Goal: Information Seeking & Learning: Learn about a topic

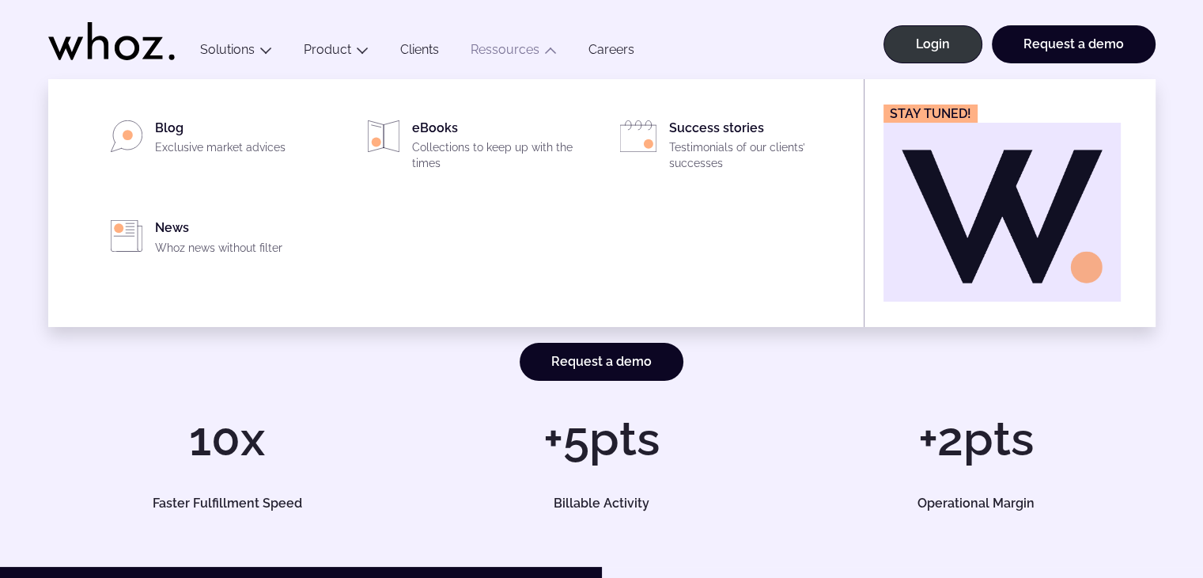
scroll to position [3419, 0]
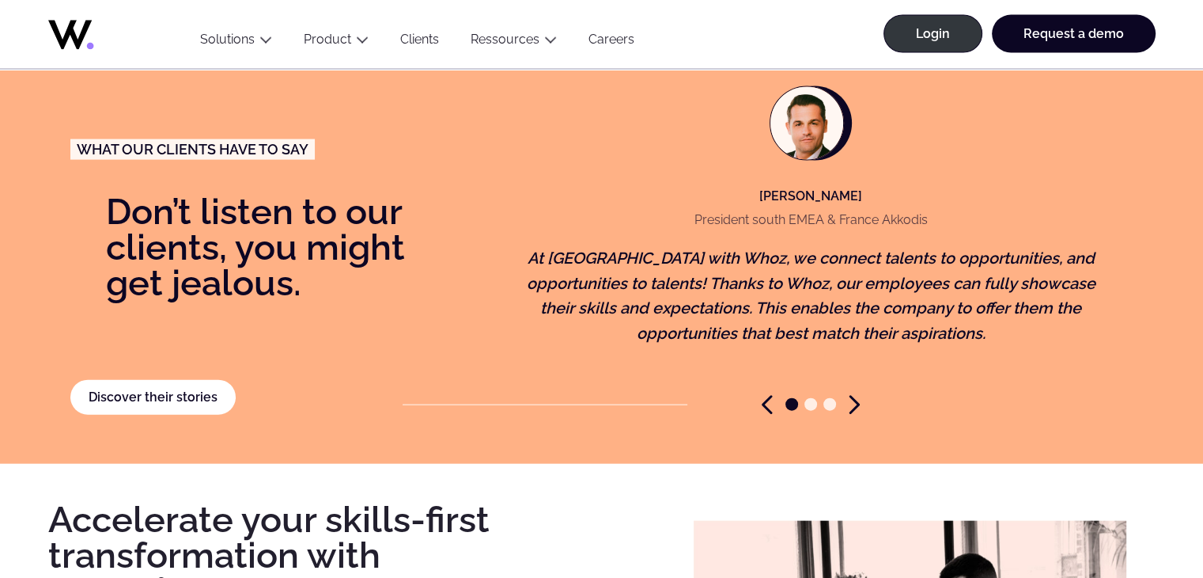
click at [641, 340] on figure "[PERSON_NAME] President south EMEA & France Akkodis At [GEOGRAPHIC_DATA] with W…" at bounding box center [811, 228] width 612 height 335
click at [628, 406] on div "What our clients have to say Don’t listen to our clients, you might get jealous…" at bounding box center [602, 237] width 1240 height 451
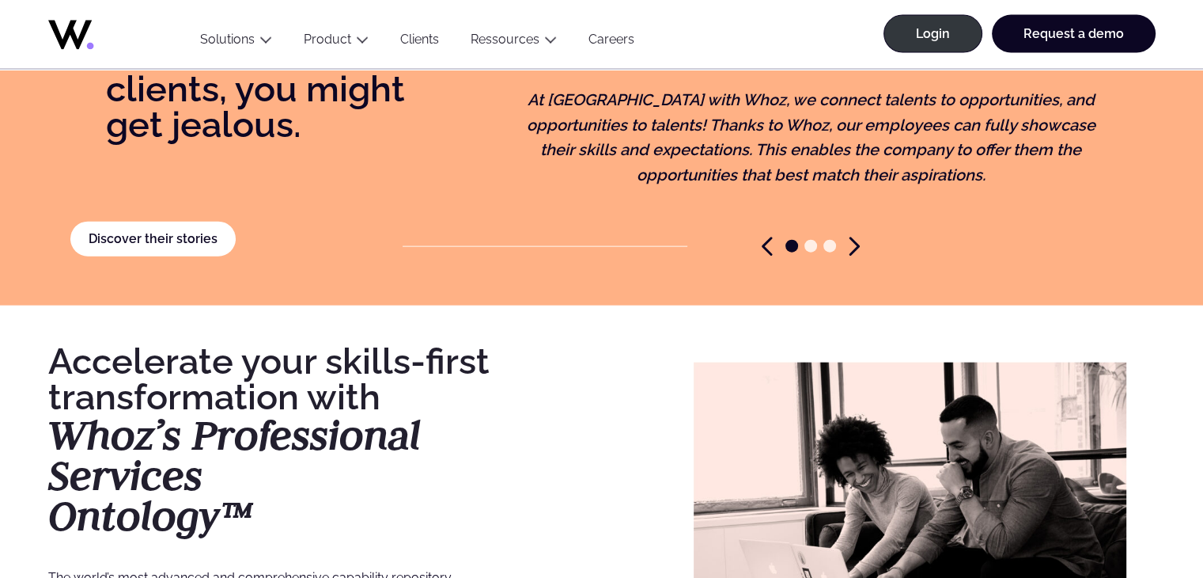
click at [596, 464] on div "Accelerate your skills-first transformation with Whoz’s Professional Services O…" at bounding box center [371, 575] width 646 height 464
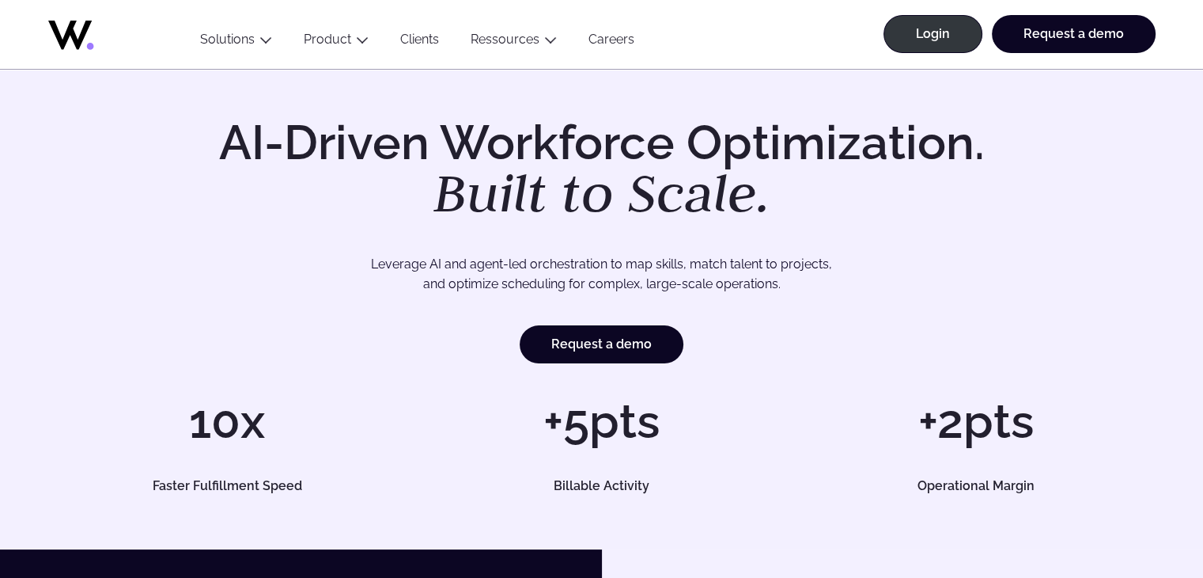
scroll to position [0, 0]
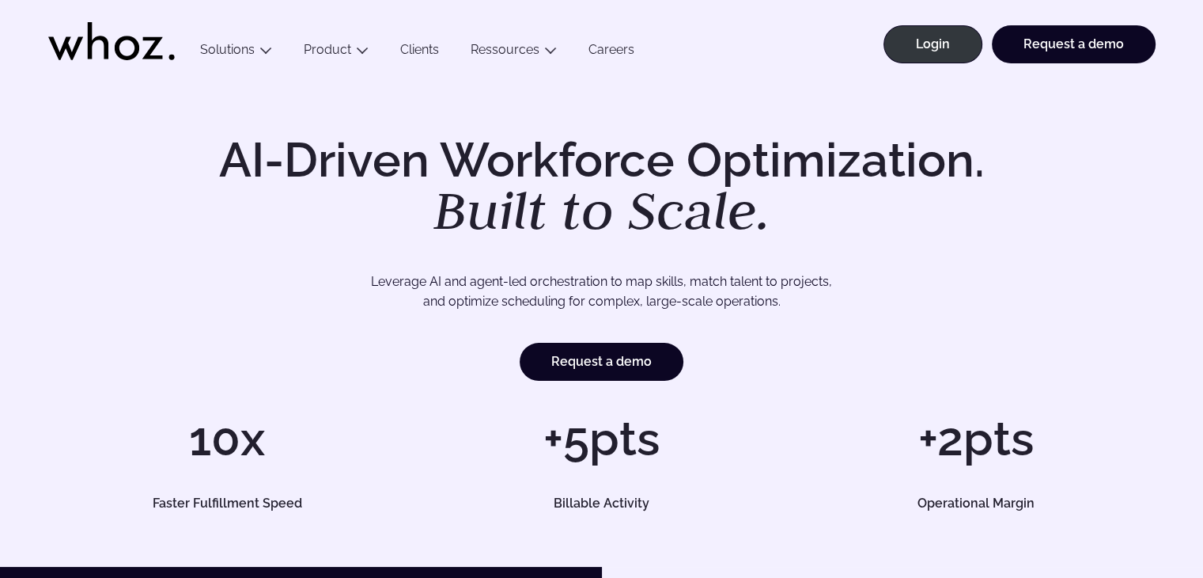
click at [352, 459] on h1 "10x" at bounding box center [227, 438] width 358 height 47
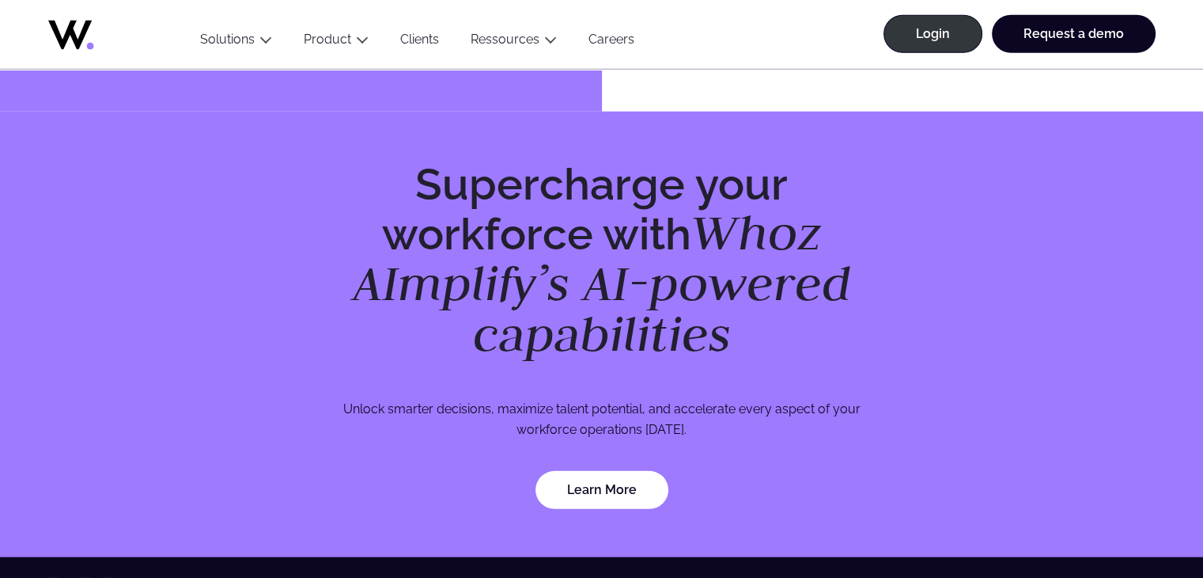
click at [486, 441] on div "Supercharge your workforce with Whoz AImplify’s AI-powered capabilities Unlock …" at bounding box center [602, 335] width 608 height 348
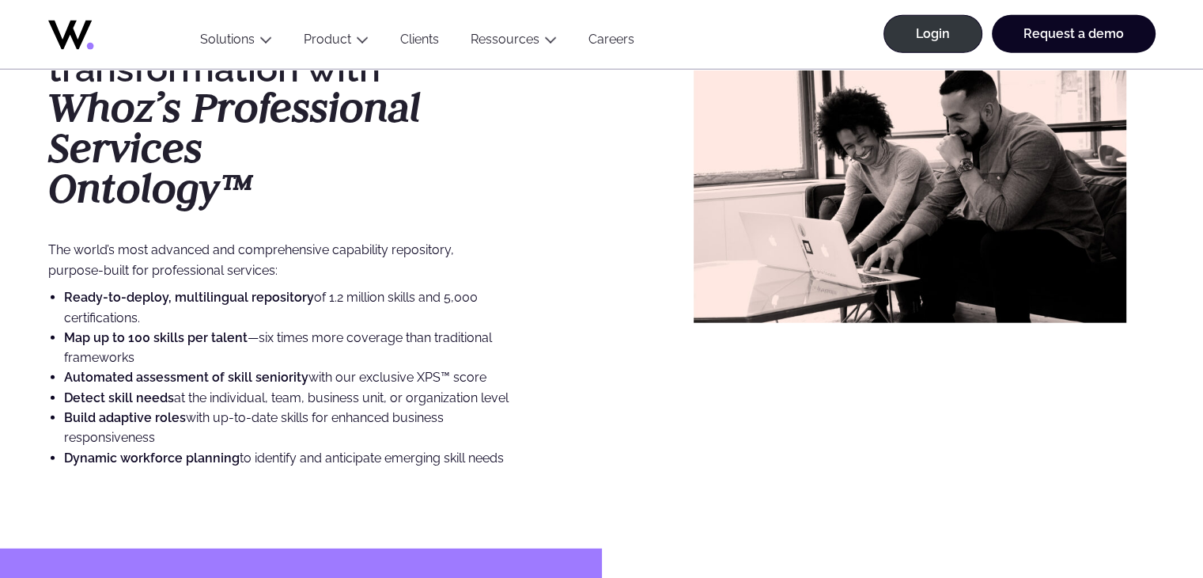
scroll to position [3766, 0]
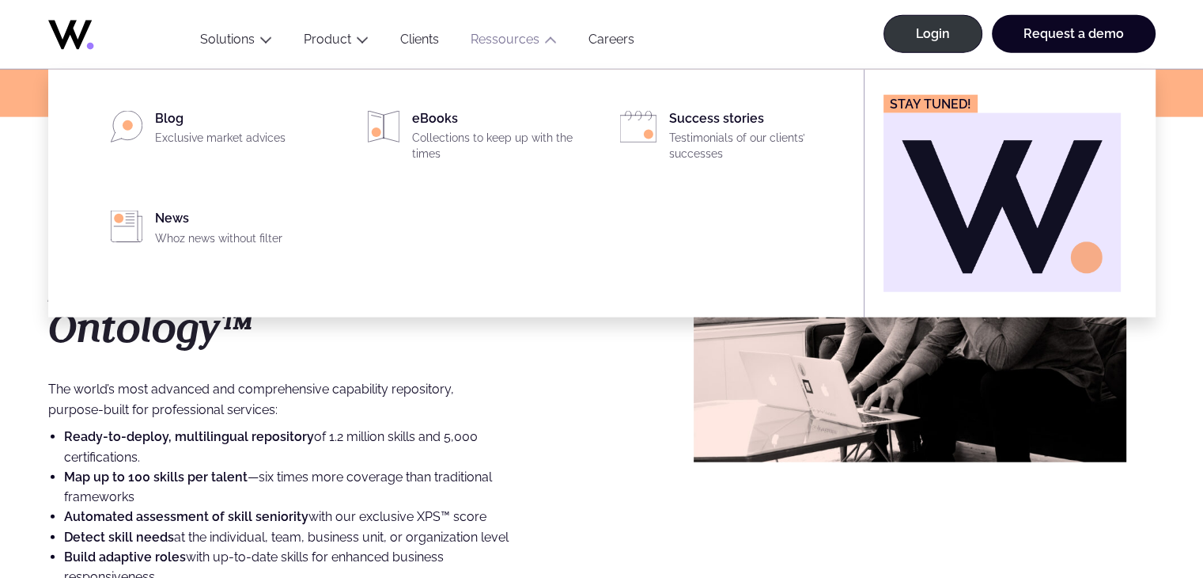
click at [433, 316] on ul "Blog Exclusive market advices eBooks Collections to keep up with the times Succ…" at bounding box center [468, 194] width 771 height 248
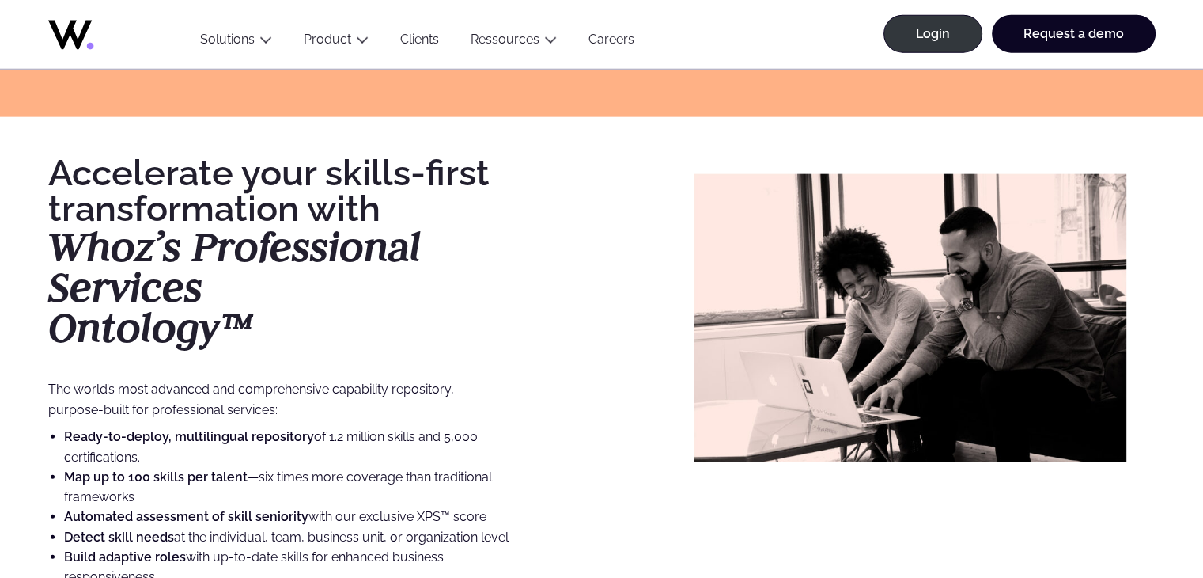
click at [538, 405] on div "Accelerate your skills-first transformation with Whoz’s Professional Services O…" at bounding box center [371, 387] width 646 height 464
click at [519, 392] on div "Accelerate your skills-first transformation with Whoz’s Professional Services O…" at bounding box center [371, 387] width 646 height 464
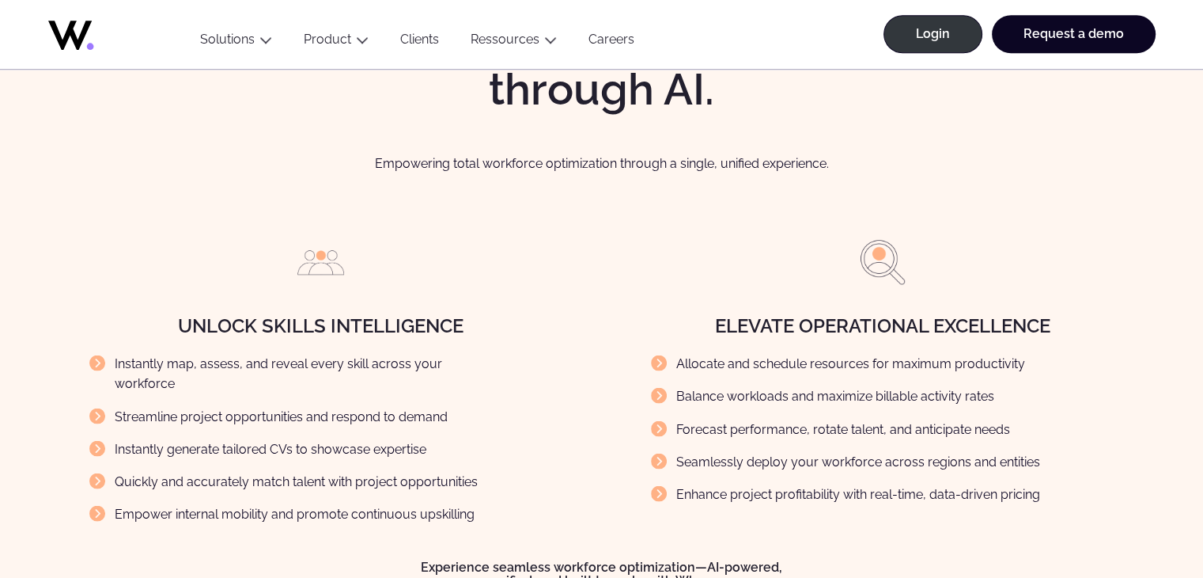
scroll to position [1740, 0]
